Goal: Navigation & Orientation: Find specific page/section

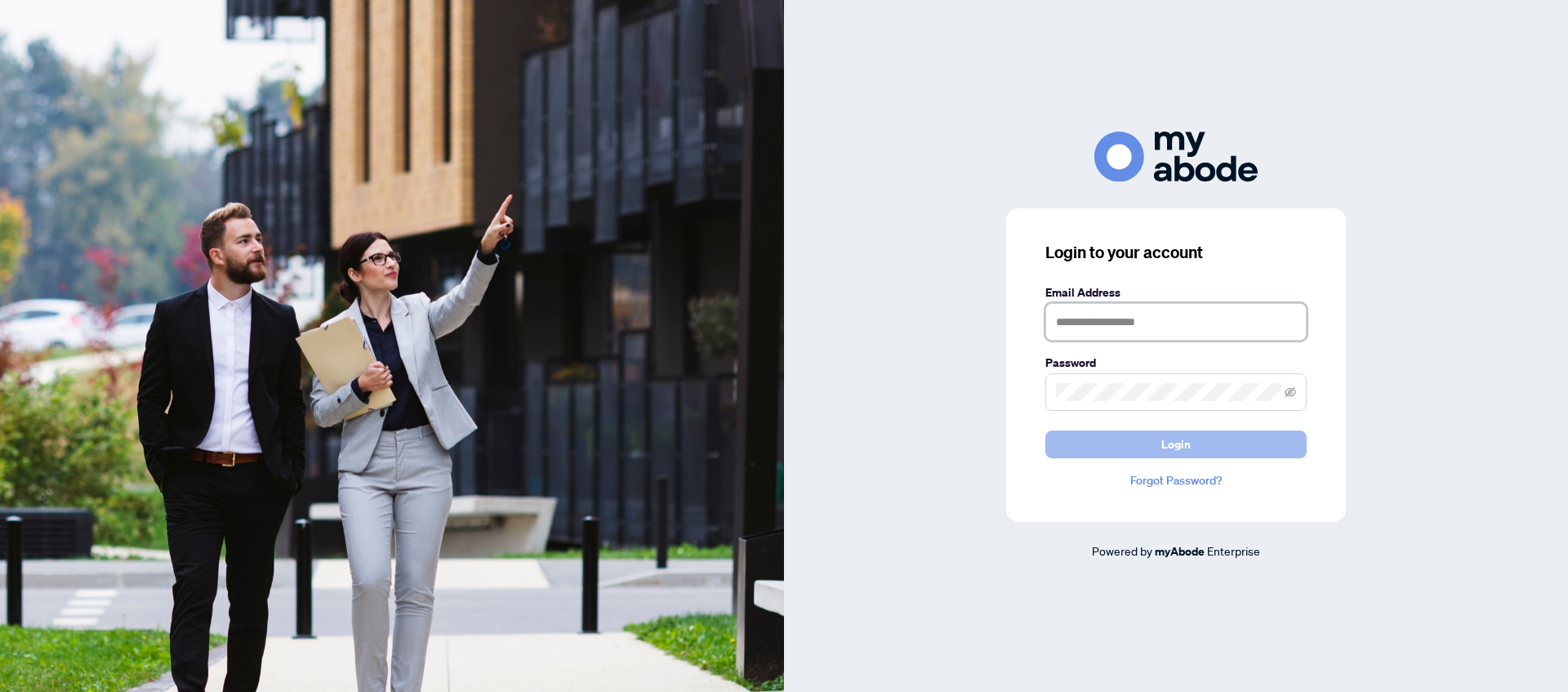
type input "**********"
click at [1203, 439] on button "Login" at bounding box center [1176, 443] width 261 height 28
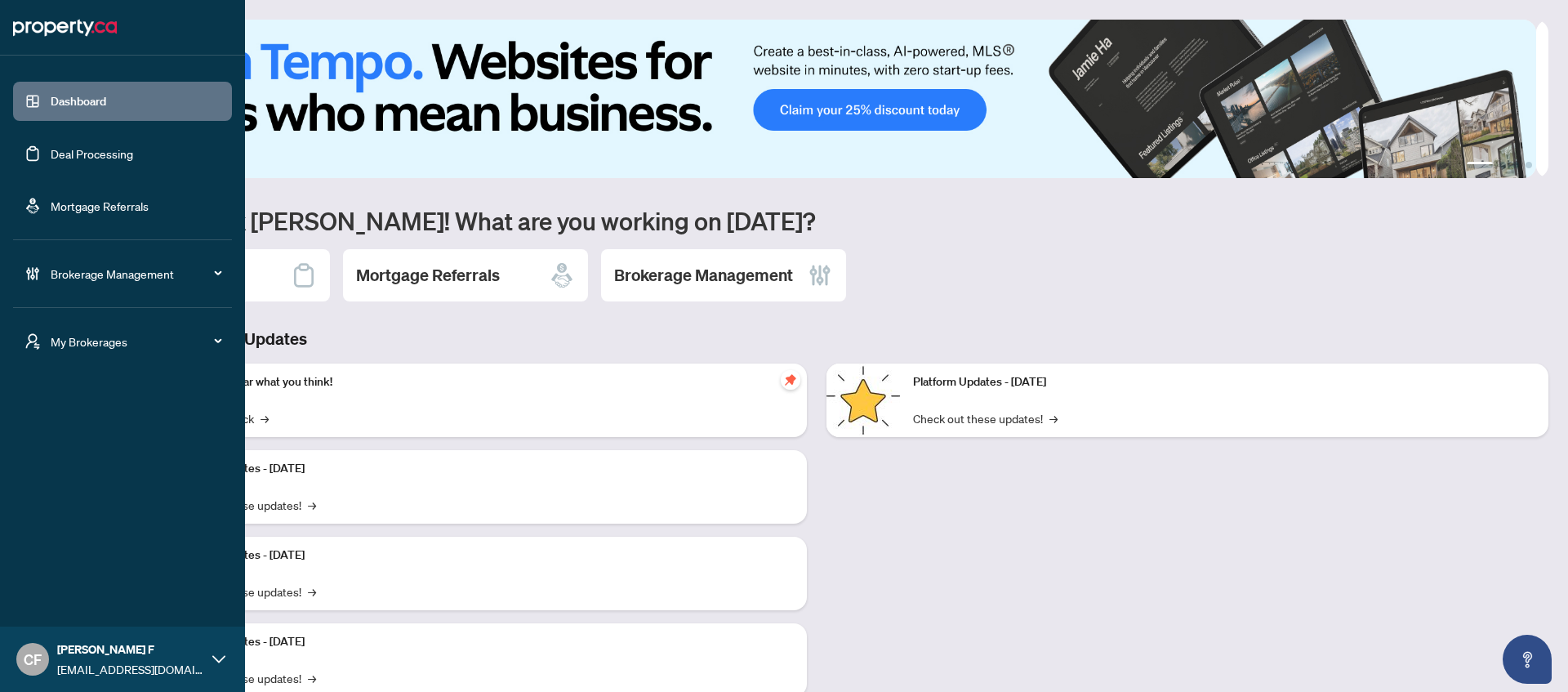
click at [57, 344] on span "My Brokerages" at bounding box center [135, 341] width 170 height 18
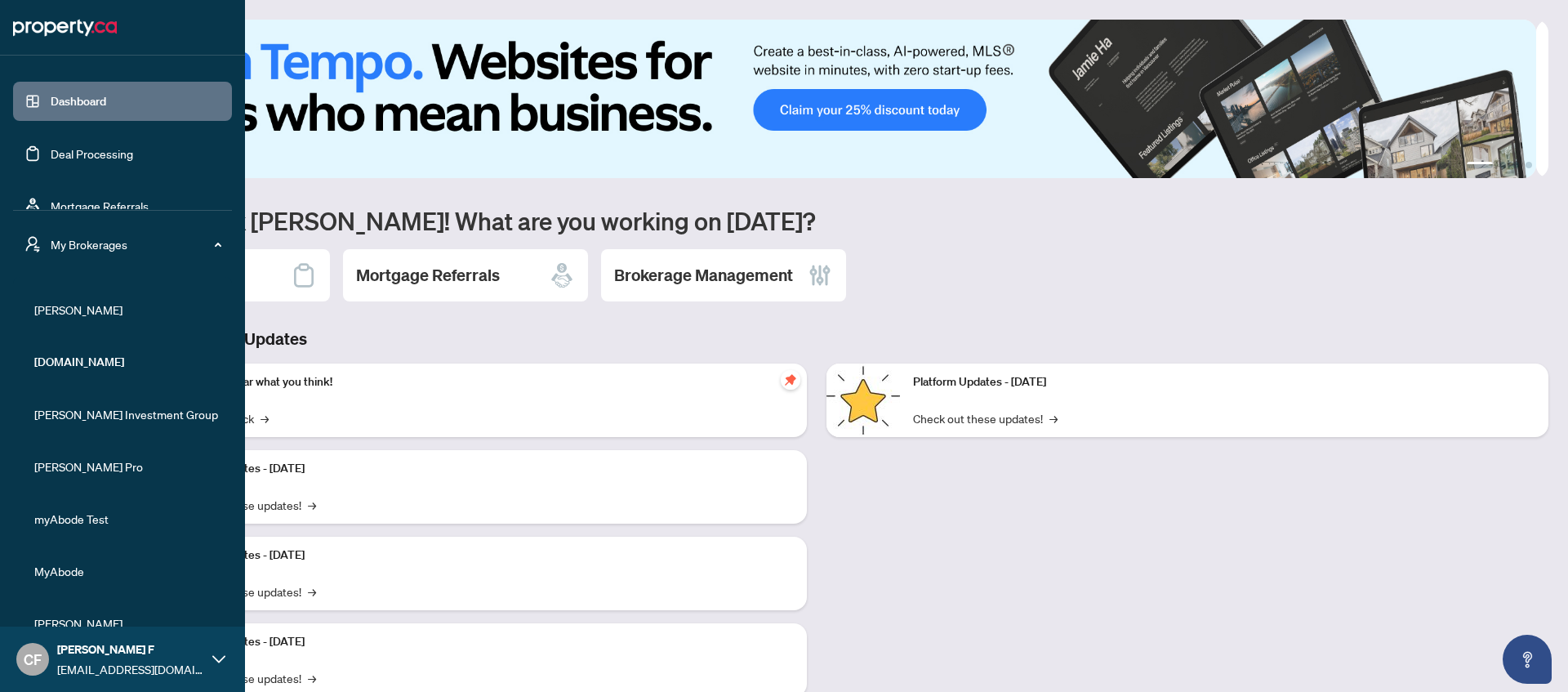
click at [96, 522] on span "myAbode Test" at bounding box center [128, 519] width 187 height 18
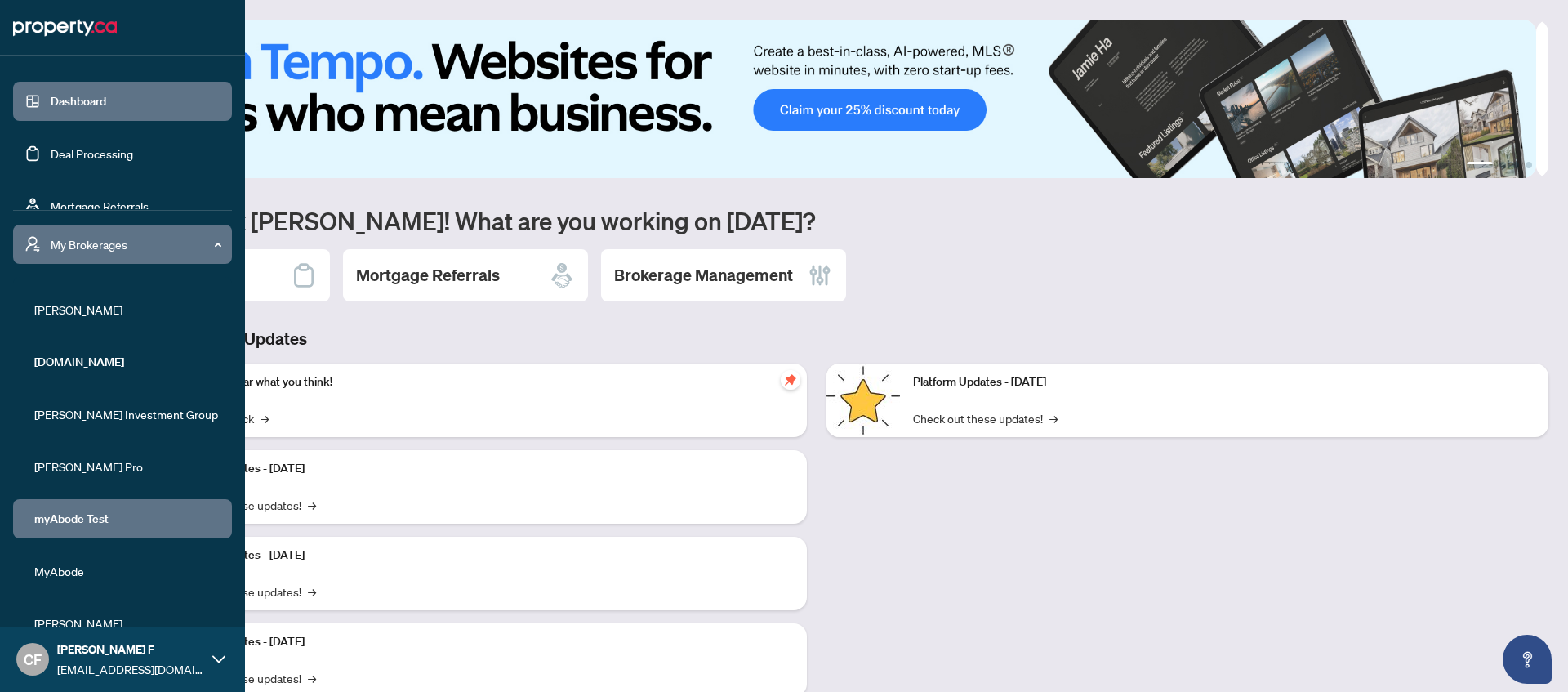
click at [92, 519] on span "myAbode Test" at bounding box center [128, 519] width 187 height 18
click at [91, 580] on li "MyAbode" at bounding box center [123, 570] width 219 height 39
